Goal: Task Accomplishment & Management: Manage account settings

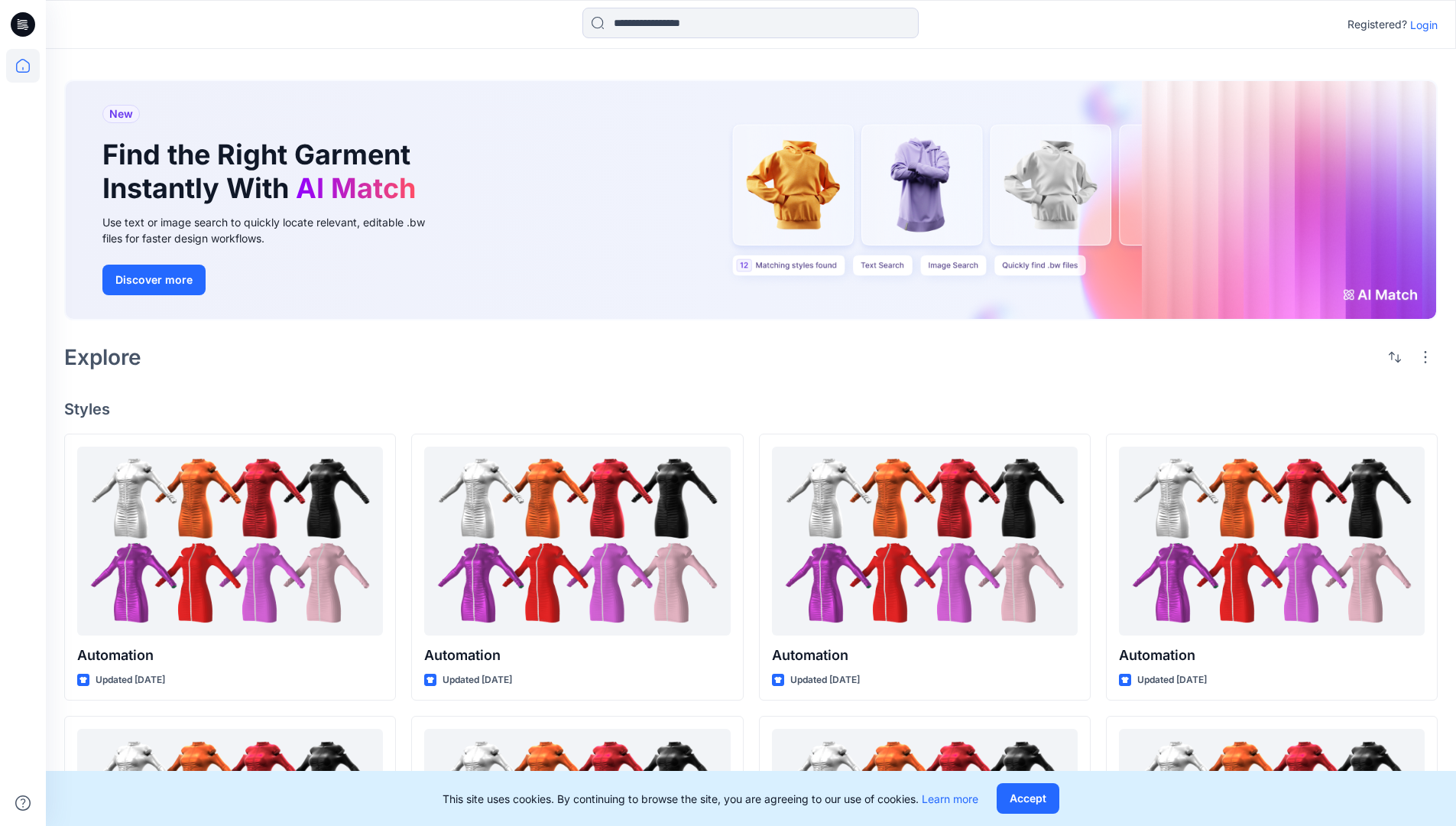
click at [1420, 24] on p "Login" at bounding box center [1424, 25] width 27 height 16
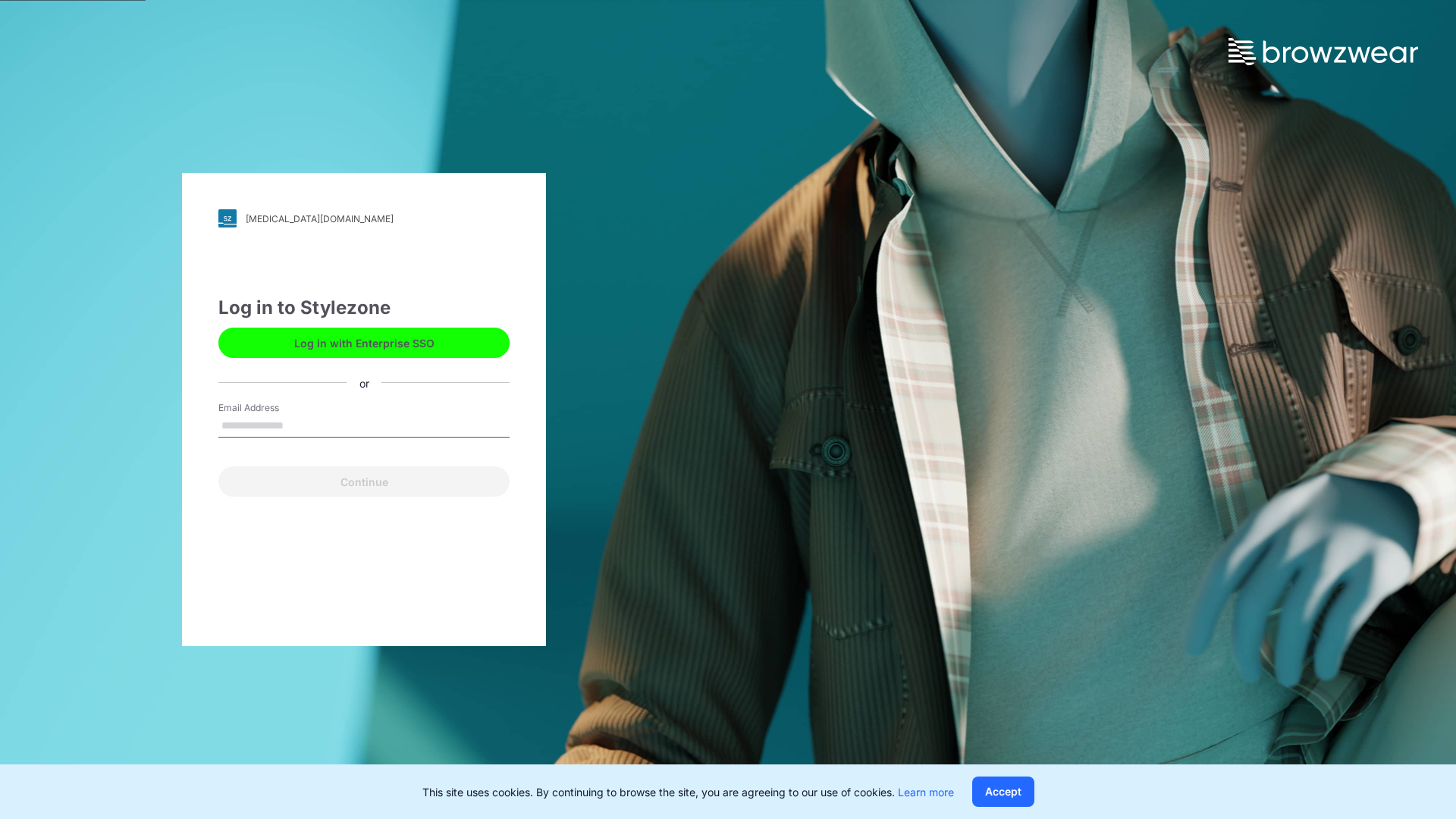
click at [299, 425] on input "Email Address" at bounding box center [364, 425] width 291 height 22
type input "**********"
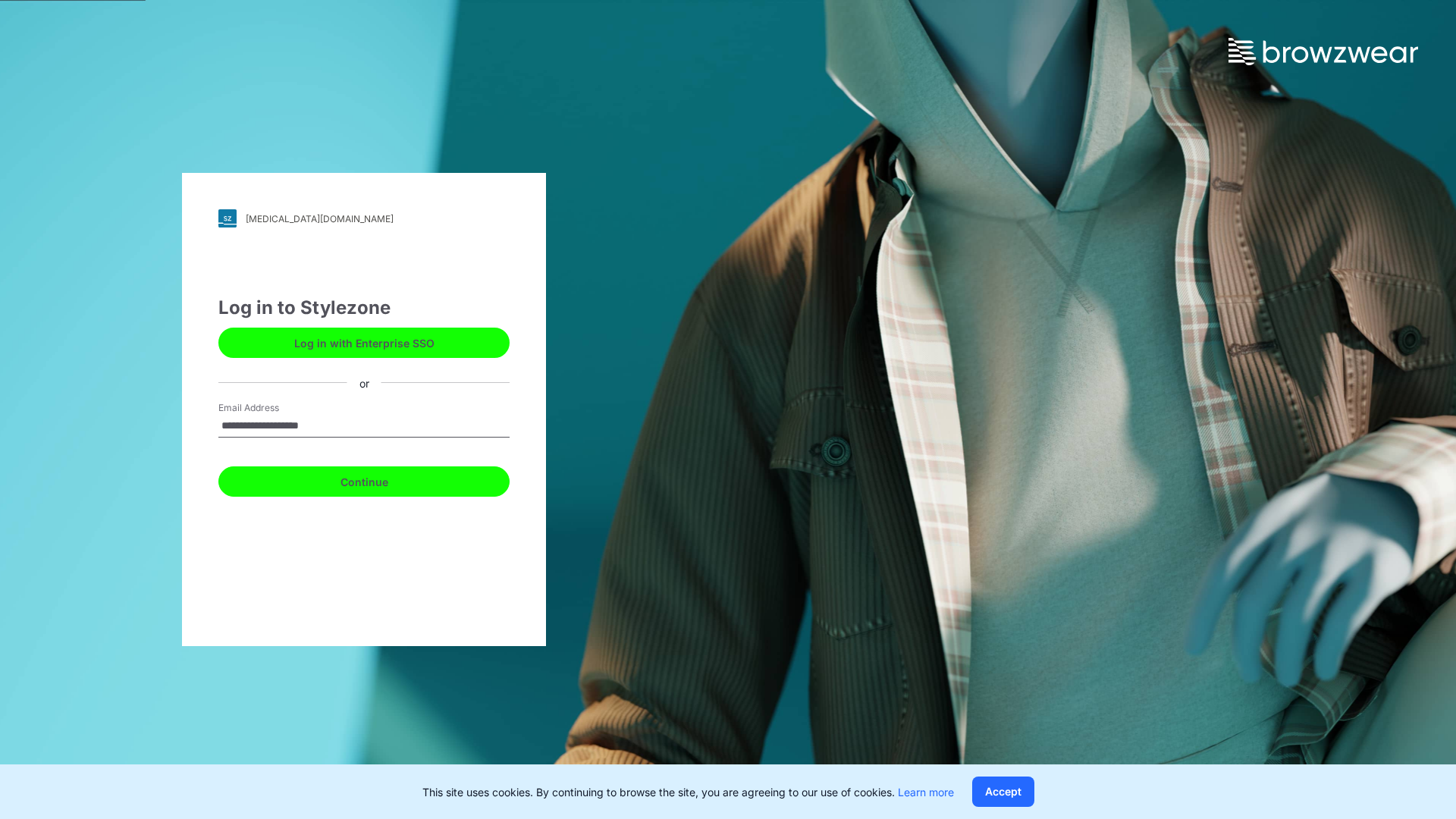
click at [381, 479] on button "Continue" at bounding box center [364, 481] width 291 height 30
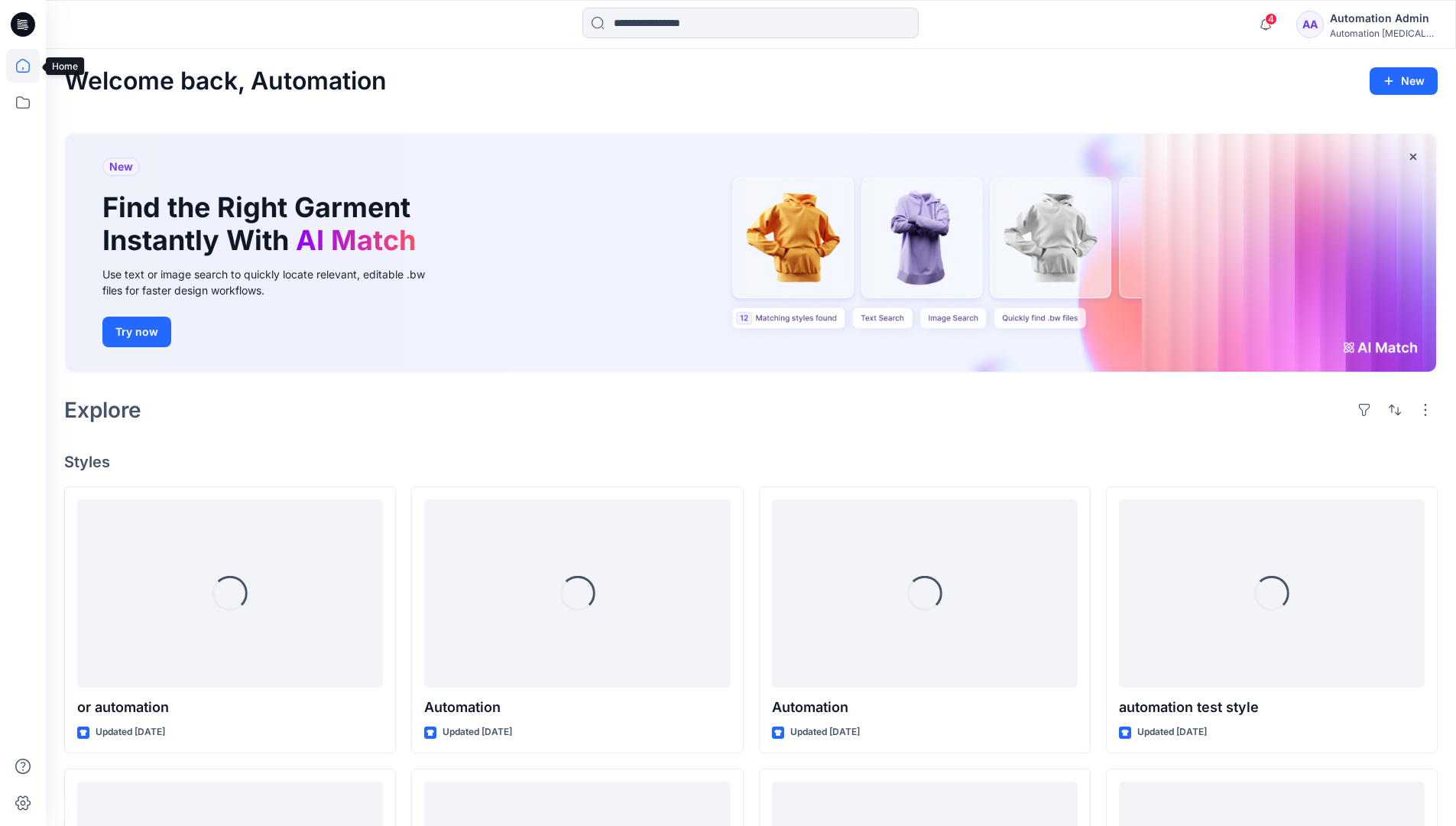
click at [29, 66] on icon at bounding box center [23, 66] width 14 height 14
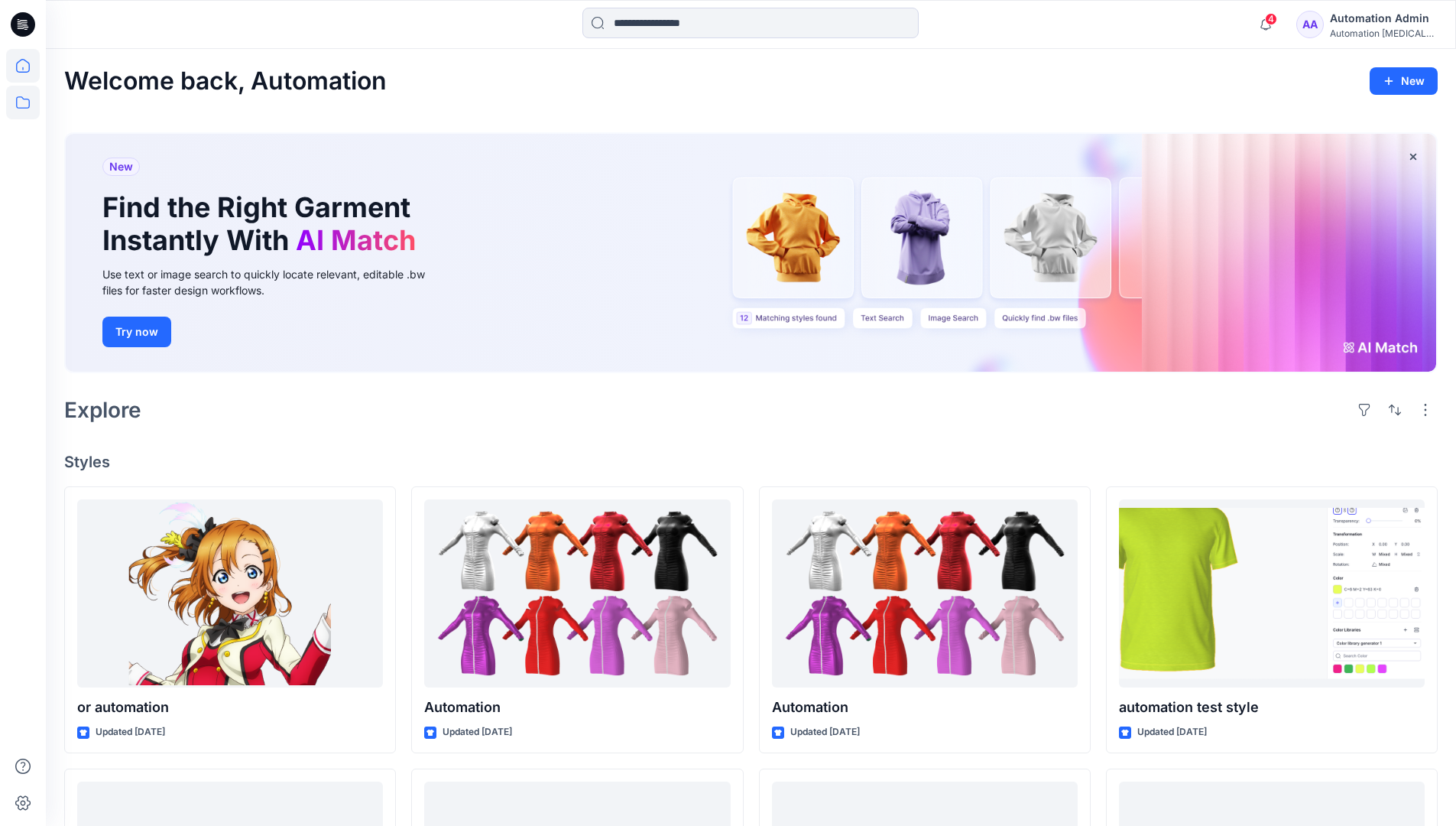
click at [27, 103] on icon at bounding box center [23, 102] width 34 height 34
